Goal: Register for event/course: Sign up to attend an event or enroll in a course

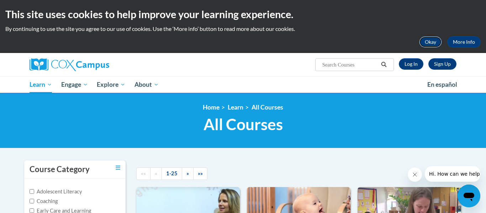
click at [425, 44] on button "Okay" at bounding box center [430, 41] width 23 height 11
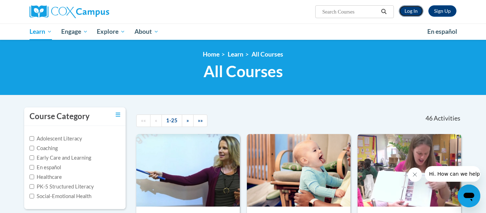
click at [418, 12] on link "Log In" at bounding box center [411, 10] width 25 height 11
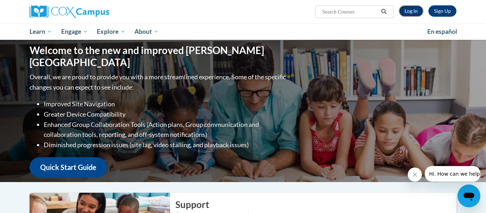
click at [416, 11] on link "Log In" at bounding box center [411, 10] width 25 height 11
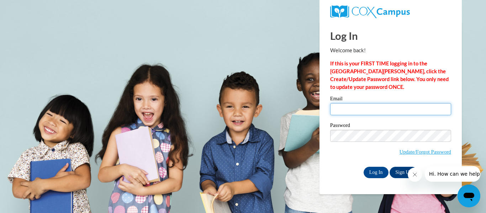
click at [357, 107] on input "Email" at bounding box center [390, 109] width 121 height 12
type input "[EMAIL_ADDRESS][DOMAIN_NAME]"
click at [412, 177] on button "Close message from company" at bounding box center [415, 175] width 14 height 14
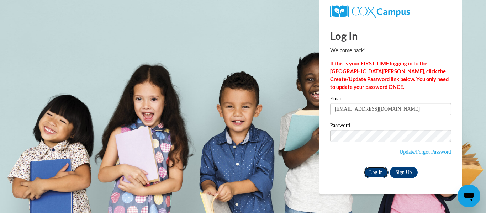
click at [379, 176] on input "Log In" at bounding box center [375, 172] width 25 height 11
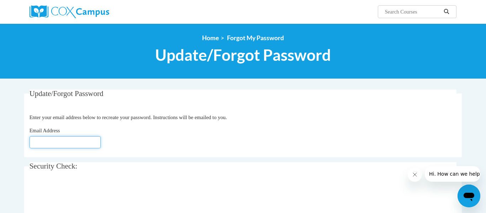
click at [79, 139] on input "Email Address" at bounding box center [65, 142] width 71 height 12
type input "jhenckel@lomira.k12.wi.us"
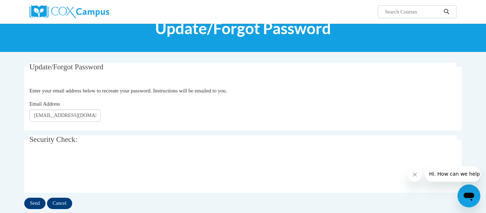
scroll to position [35, 0]
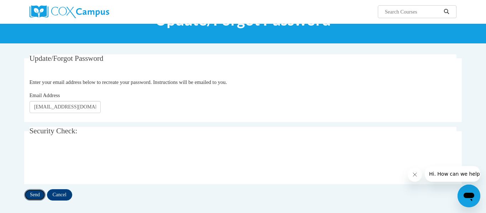
click at [34, 193] on input "Send" at bounding box center [34, 194] width 21 height 11
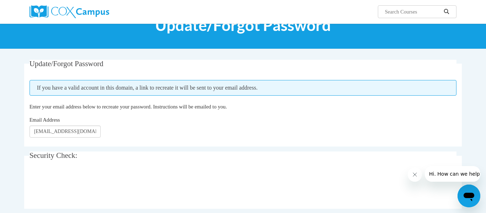
scroll to position [31, 0]
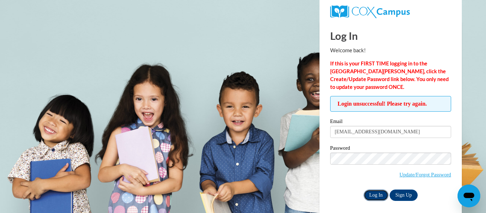
click at [371, 194] on input "Log In" at bounding box center [375, 195] width 25 height 11
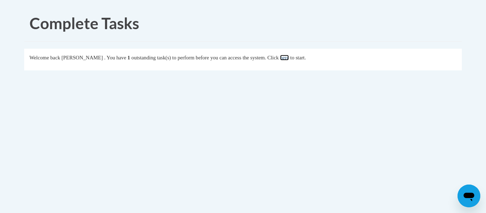
click at [289, 57] on link "here" at bounding box center [284, 58] width 9 height 6
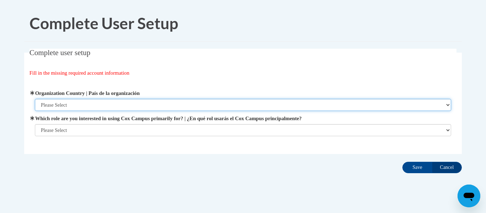
click at [69, 104] on select "Please Select [GEOGRAPHIC_DATA] | [GEOGRAPHIC_DATA] Outside of [GEOGRAPHIC_DATA…" at bounding box center [243, 105] width 416 height 12
select select "ad49bcad-a171-4b2e-b99c-48b446064914"
click at [35, 99] on select "Please Select [GEOGRAPHIC_DATA] | [GEOGRAPHIC_DATA] Outside of [GEOGRAPHIC_DATA…" at bounding box center [243, 105] width 416 height 12
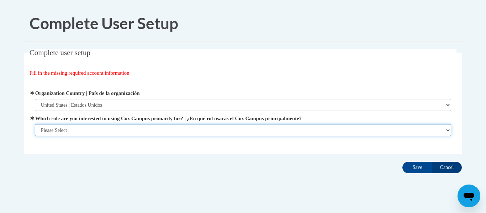
click at [65, 130] on select "Please Select College/University | Colegio/Universidad Community/Nonprofit Part…" at bounding box center [243, 130] width 416 height 12
select select "fbf2d438-af2f-41f8-98f1-81c410e29de3"
click at [35, 136] on select "Please Select College/University | Colegio/Universidad Community/Nonprofit Part…" at bounding box center [243, 130] width 416 height 12
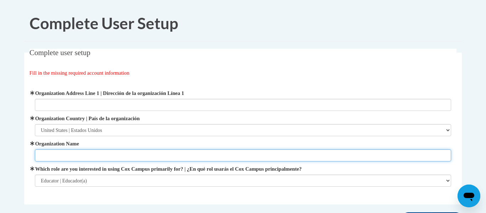
click at [64, 160] on input "Organization Name" at bounding box center [243, 155] width 416 height 12
type input "[GEOGRAPHIC_DATA]"
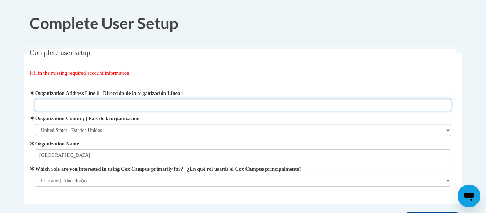
click at [78, 106] on input "Organization Address Line 1 | Dirección de la organización Línea 1" at bounding box center [243, 105] width 416 height 12
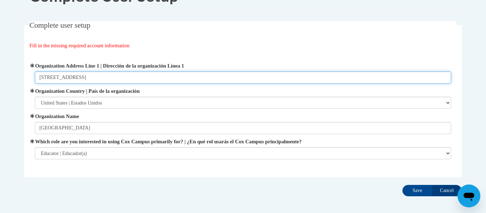
scroll to position [28, 0]
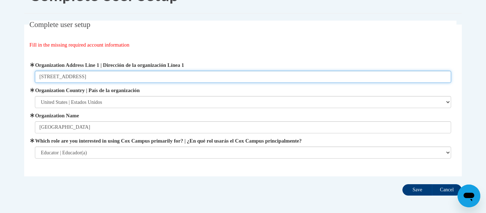
type input "[STREET_ADDRESS]"
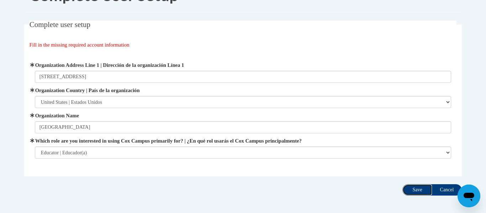
click at [418, 190] on input "Save" at bounding box center [417, 189] width 30 height 11
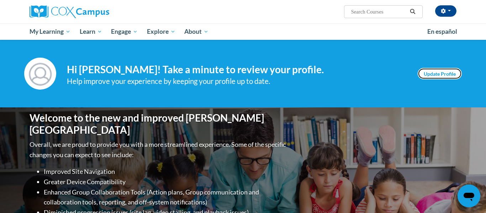
click at [452, 73] on link "Update Profile" at bounding box center [440, 73] width 44 height 11
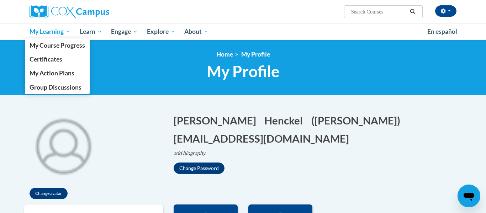
click at [53, 32] on span "My Learning" at bounding box center [50, 31] width 41 height 9
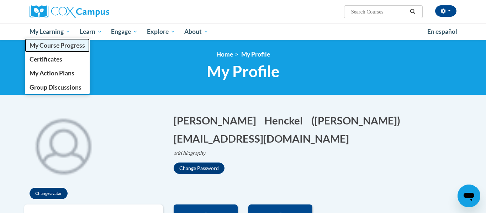
click at [56, 46] on span "My Course Progress" at bounding box center [57, 45] width 55 height 7
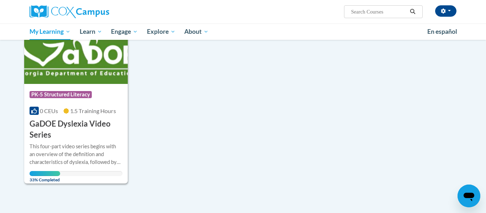
scroll to position [119, 0]
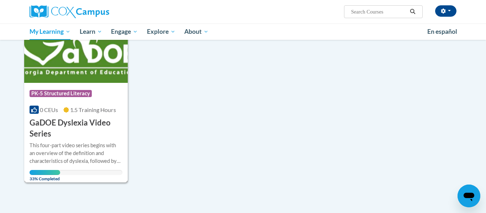
click at [85, 73] on img at bounding box center [75, 46] width 103 height 73
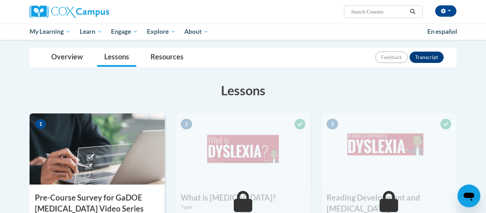
scroll to position [81, 0]
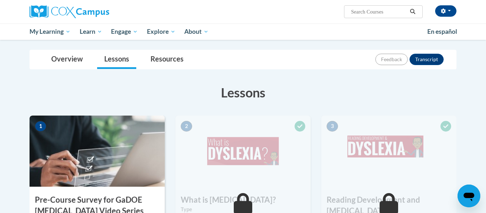
click at [74, 134] on img at bounding box center [97, 151] width 135 height 71
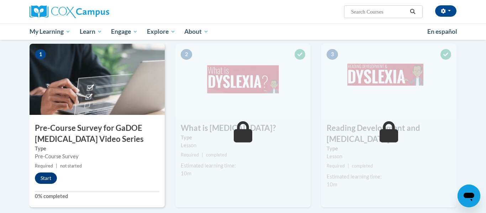
scroll to position [156, 0]
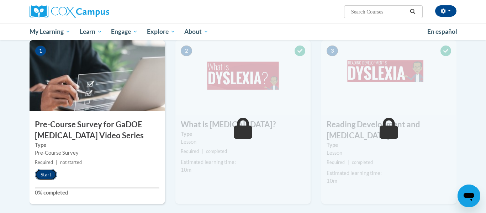
click at [43, 172] on button "Start" at bounding box center [46, 174] width 22 height 11
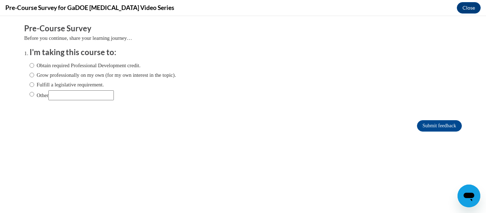
scroll to position [0, 0]
click at [30, 86] on input "Fulfill a legislative requirement." at bounding box center [32, 85] width 5 height 8
radio input "true"
click at [438, 127] on input "Submit feedback" at bounding box center [439, 125] width 45 height 11
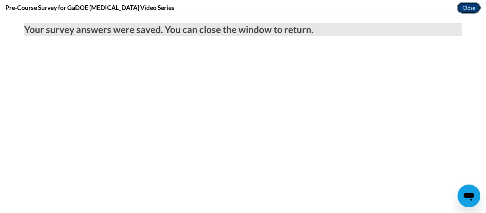
click at [462, 7] on button "Close" at bounding box center [469, 7] width 24 height 11
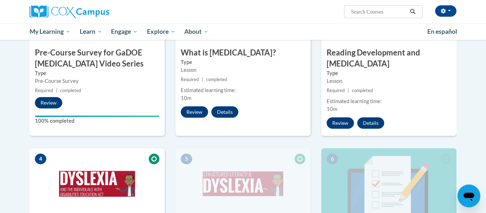
scroll to position [227, 0]
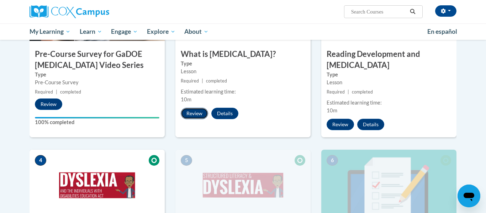
click at [192, 115] on button "Review" at bounding box center [194, 113] width 27 height 11
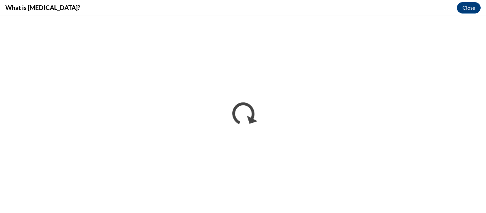
scroll to position [0, 0]
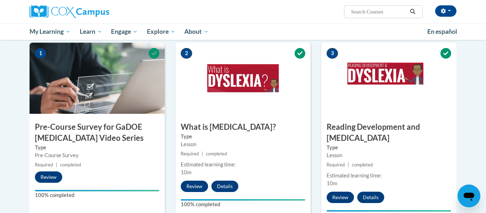
scroll to position [175, 0]
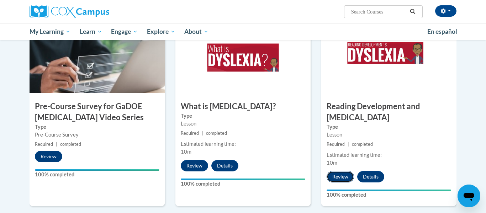
click at [338, 171] on button "Review" at bounding box center [339, 176] width 27 height 11
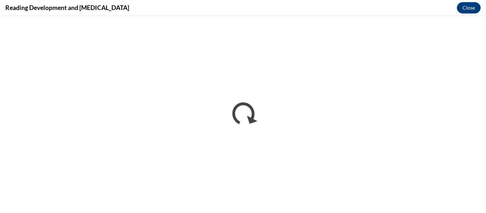
scroll to position [0, 0]
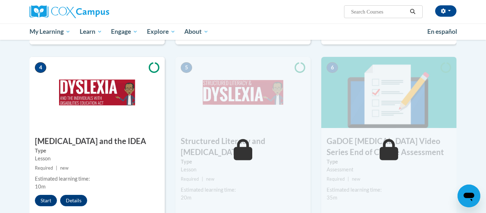
scroll to position [344, 0]
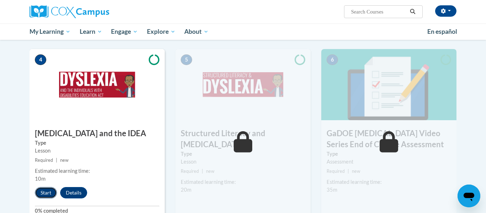
click at [41, 187] on button "Start" at bounding box center [46, 192] width 22 height 11
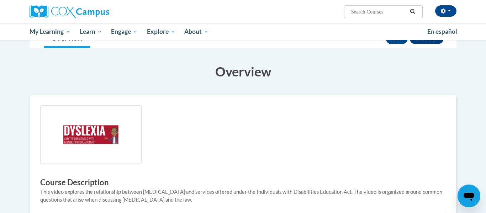
scroll to position [74, 0]
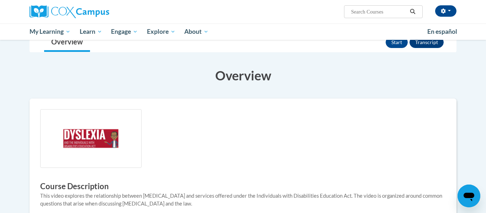
click at [105, 149] on img at bounding box center [90, 138] width 101 height 59
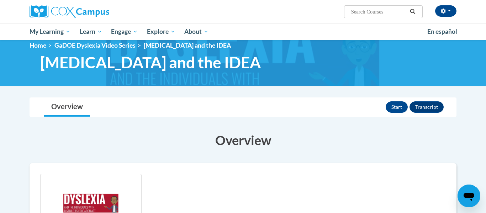
scroll to position [8, 0]
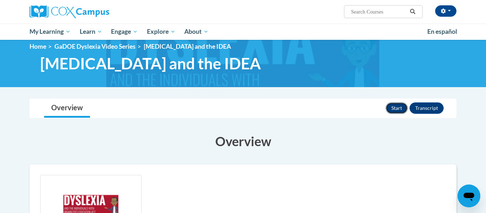
click at [392, 106] on button "Start" at bounding box center [397, 107] width 22 height 11
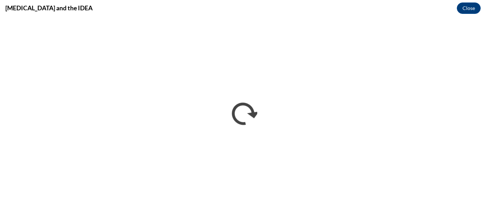
scroll to position [0, 0]
click at [469, 11] on button "Close" at bounding box center [469, 7] width 24 height 11
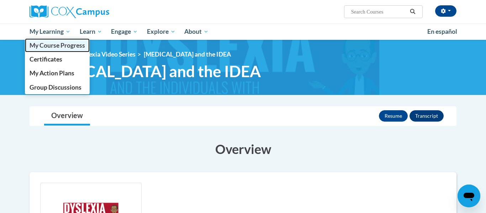
click at [57, 42] on span "My Course Progress" at bounding box center [57, 45] width 55 height 7
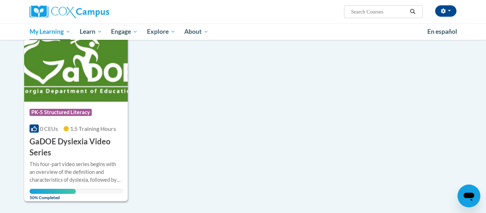
scroll to position [110, 0]
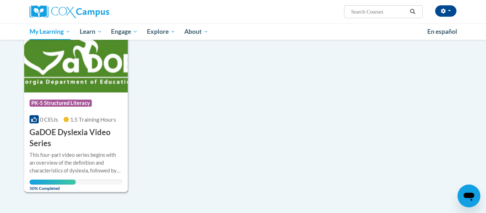
click at [74, 73] on img at bounding box center [75, 56] width 103 height 73
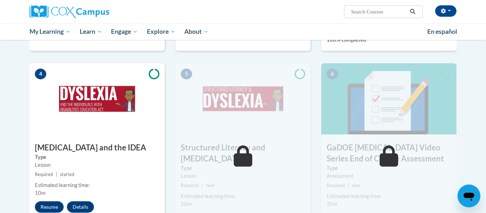
scroll to position [337, 0]
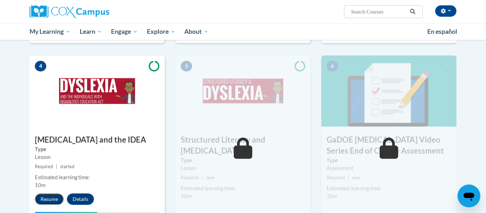
click at [50, 193] on button "Resume" at bounding box center [49, 198] width 29 height 11
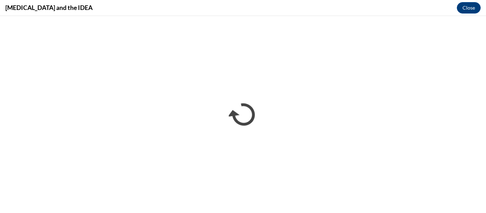
scroll to position [0, 0]
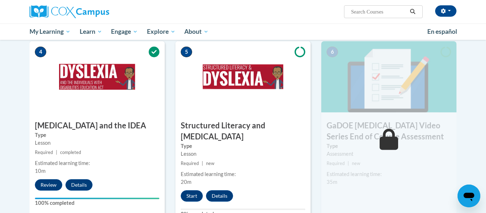
scroll to position [352, 0]
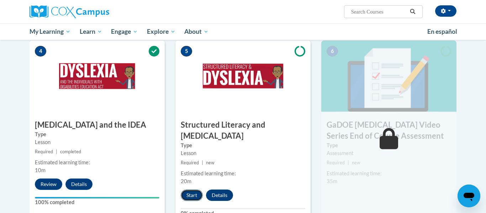
click at [191, 190] on button "Start" at bounding box center [192, 195] width 22 height 11
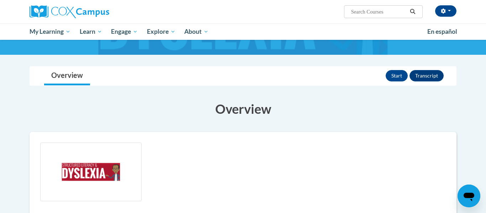
scroll to position [55, 0]
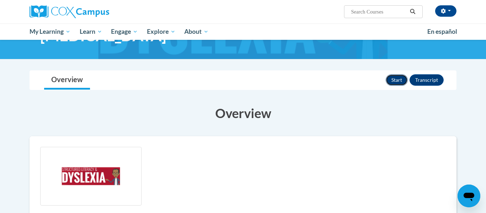
click at [394, 74] on button "Start" at bounding box center [397, 79] width 22 height 11
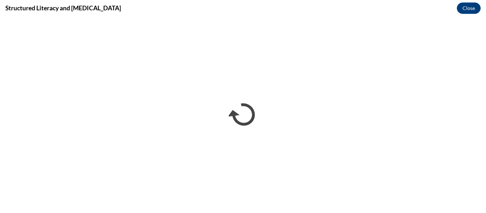
scroll to position [0, 0]
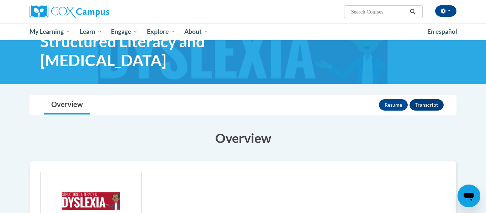
scroll to position [24, 0]
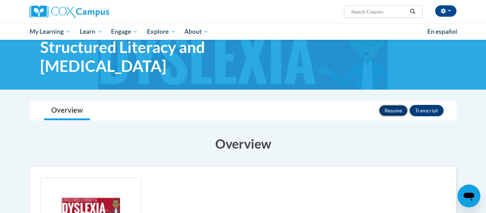
click at [390, 105] on button "Resume" at bounding box center [393, 110] width 29 height 11
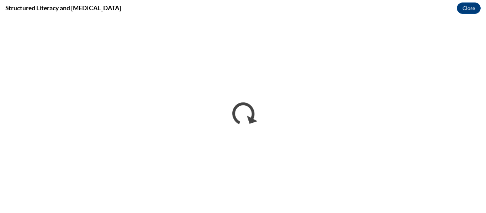
scroll to position [0, 0]
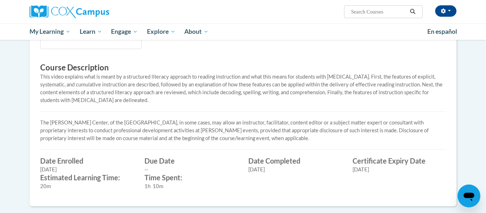
scroll to position [221, 0]
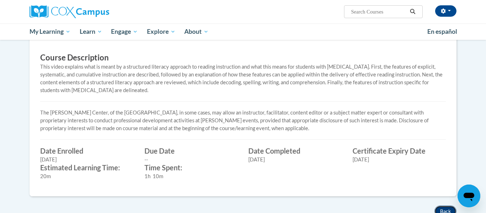
click at [446, 206] on button "Back" at bounding box center [445, 211] width 22 height 11
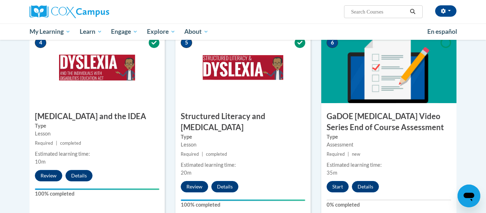
scroll to position [357, 0]
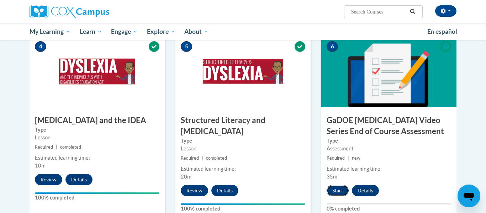
click at [336, 185] on button "Start" at bounding box center [337, 190] width 22 height 11
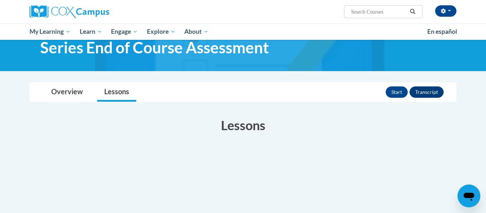
scroll to position [42, 0]
click at [404, 96] on button "Start" at bounding box center [397, 92] width 22 height 11
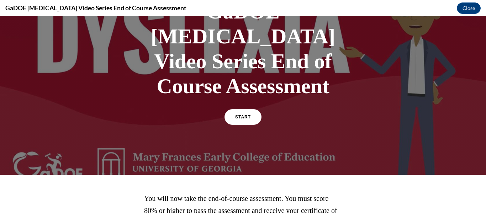
scroll to position [64, 0]
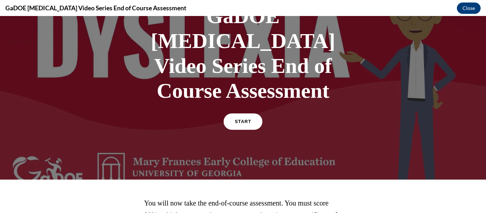
click at [238, 119] on span "START" at bounding box center [243, 121] width 16 height 5
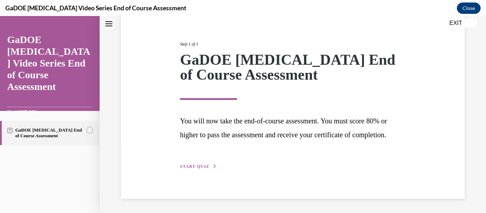
scroll to position [88, 0]
click at [204, 172] on div "Step 1 of 1 GaDOE Dyslexia End of Course Assessment You will now take the end-o…" at bounding box center [293, 97] width 344 height 203
click at [204, 165] on span "START QUIZ" at bounding box center [194, 166] width 29 height 5
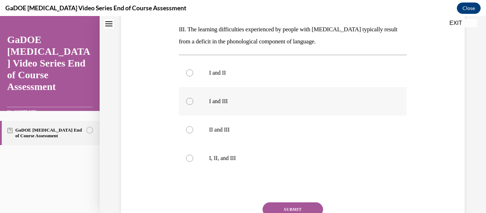
scroll to position [219, 0]
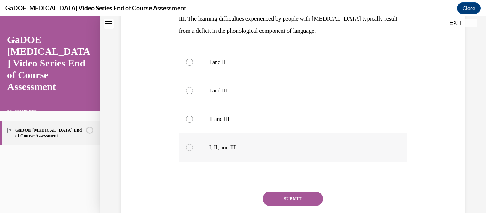
click at [195, 133] on label "I, II, and III" at bounding box center [293, 147] width 228 height 28
click at [193, 144] on input "I, II, and III" at bounding box center [189, 147] width 7 height 7
radio input "true"
click at [310, 192] on button "SUBMIT" at bounding box center [292, 199] width 60 height 14
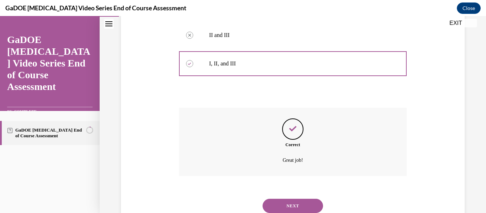
scroll to position [304, 0]
click at [303, 198] on button "NEXT" at bounding box center [292, 205] width 60 height 14
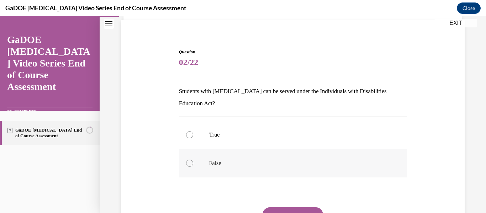
scroll to position [55, 0]
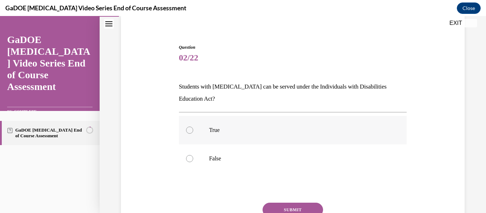
click at [185, 132] on label "True" at bounding box center [293, 130] width 228 height 28
click at [186, 132] on input "True" at bounding box center [189, 130] width 7 height 7
radio input "true"
click at [290, 208] on button "SUBMIT" at bounding box center [292, 210] width 60 height 14
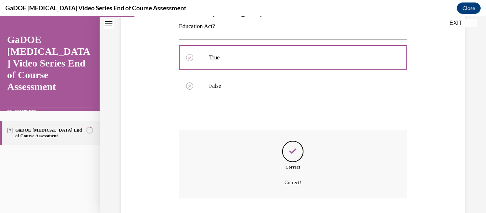
scroll to position [175, 0]
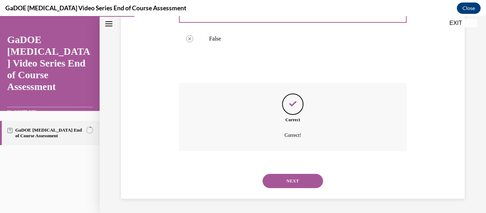
click at [306, 185] on button "NEXT" at bounding box center [292, 181] width 60 height 14
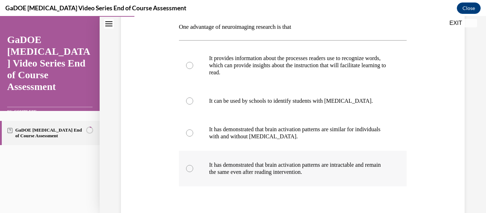
scroll to position [113, 0]
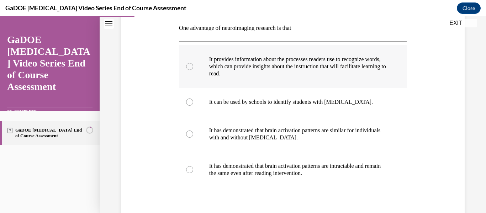
click at [191, 66] on div at bounding box center [189, 66] width 7 height 7
click at [191, 66] on input "It provides information about the processes readers use to recognize words, whi…" at bounding box center [189, 66] width 7 height 7
radio input "true"
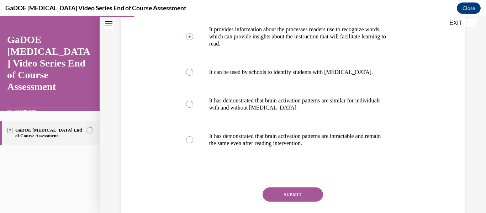
scroll to position [154, 0]
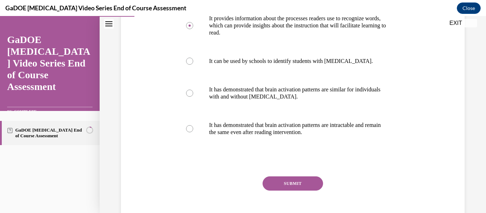
click at [295, 188] on button "SUBMIT" at bounding box center [292, 183] width 60 height 14
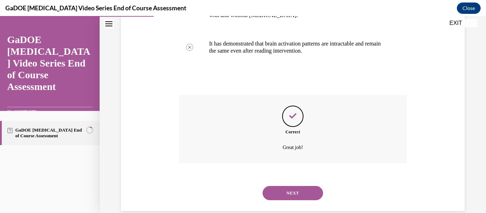
scroll to position [248, 0]
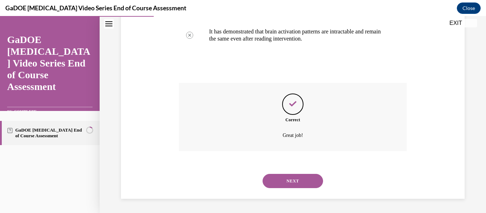
click at [306, 179] on button "NEXT" at bounding box center [292, 181] width 60 height 14
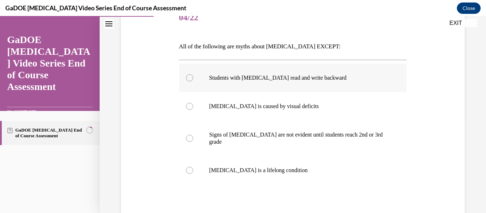
scroll to position [97, 0]
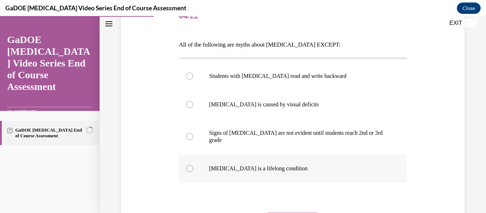
click at [193, 161] on label "Dyslexia is a lifelong condition" at bounding box center [293, 168] width 228 height 28
click at [193, 165] on input "Dyslexia is a lifelong condition" at bounding box center [189, 168] width 7 height 7
radio input "true"
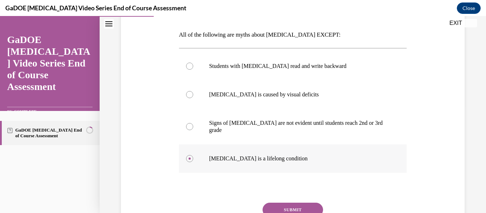
scroll to position [108, 0]
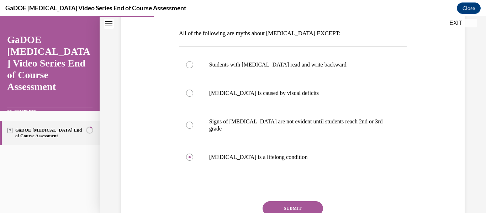
click at [285, 203] on button "SUBMIT" at bounding box center [292, 208] width 60 height 14
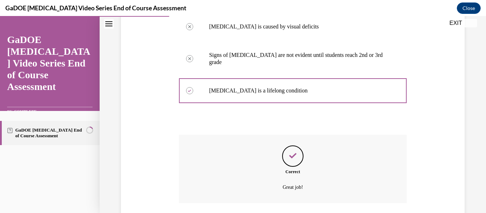
scroll to position [219, 0]
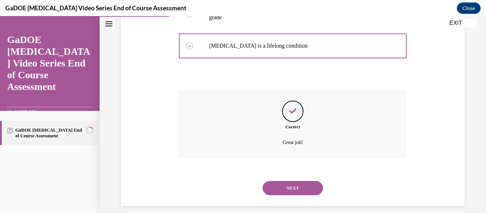
click at [309, 181] on button "NEXT" at bounding box center [292, 188] width 60 height 14
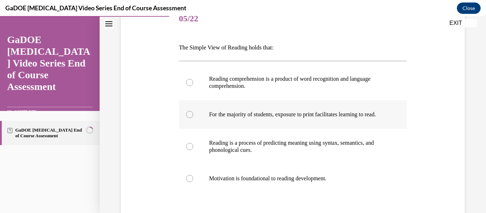
scroll to position [95, 0]
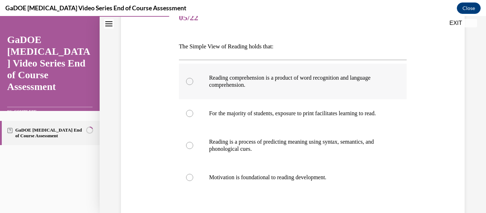
click at [195, 79] on label "Reading comprehension is a product of word recognition and language comprehensi…" at bounding box center [293, 82] width 228 height 36
click at [193, 79] on input "Reading comprehension is a product of word recognition and language comprehensi…" at bounding box center [189, 81] width 7 height 7
radio input "true"
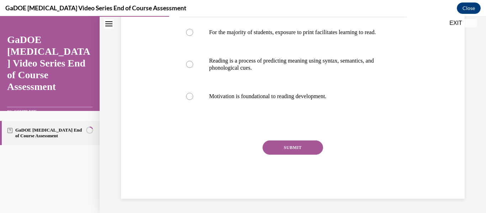
scroll to position [183, 0]
click at [279, 142] on button "SUBMIT" at bounding box center [292, 147] width 60 height 14
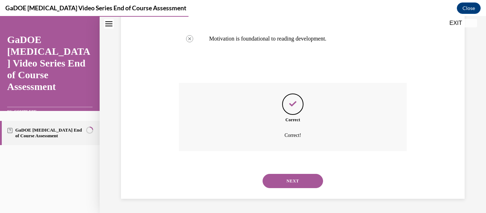
scroll to position [241, 0]
click at [295, 179] on button "NEXT" at bounding box center [292, 181] width 60 height 14
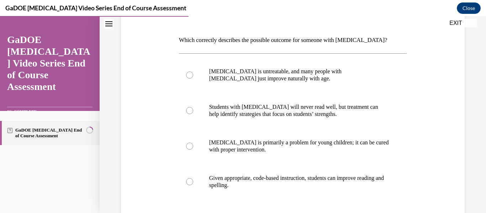
scroll to position [103, 0]
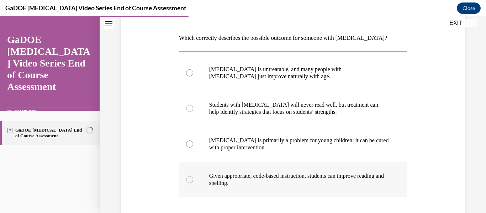
click at [187, 179] on div at bounding box center [189, 179] width 7 height 7
click at [187, 179] on input "Given appropriate, code-based instruction, students can improve reading and spe…" at bounding box center [189, 179] width 7 height 7
radio input "true"
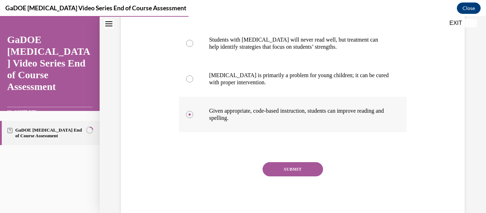
scroll to position [174, 0]
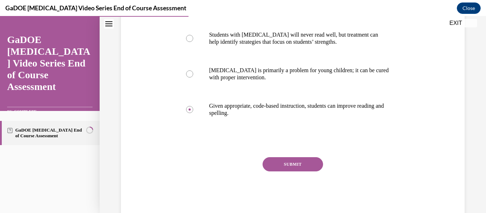
click at [307, 168] on button "SUBMIT" at bounding box center [292, 164] width 60 height 14
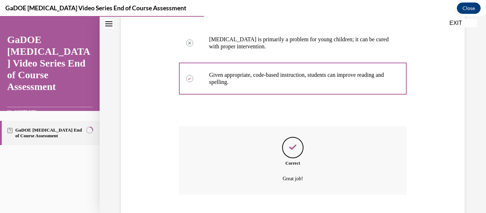
scroll to position [248, 0]
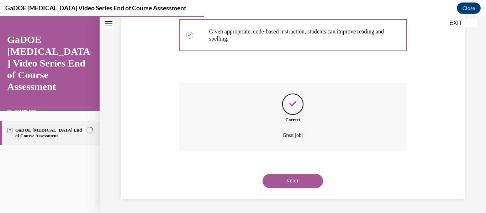
click at [307, 180] on button "NEXT" at bounding box center [292, 181] width 60 height 14
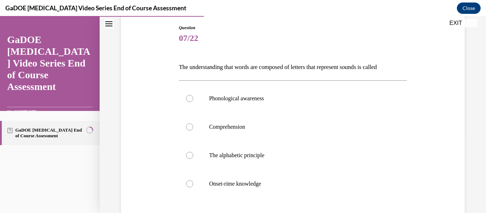
scroll to position [75, 0]
click at [186, 157] on label "The alphabetic principle" at bounding box center [293, 154] width 228 height 28
click at [186, 157] on input "The alphabetic principle" at bounding box center [189, 154] width 7 height 7
radio input "true"
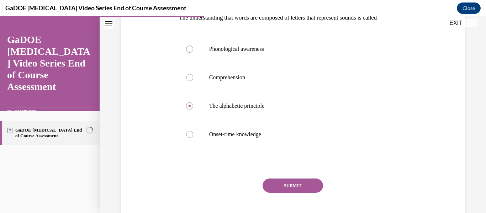
click at [285, 190] on button "SUBMIT" at bounding box center [292, 186] width 60 height 14
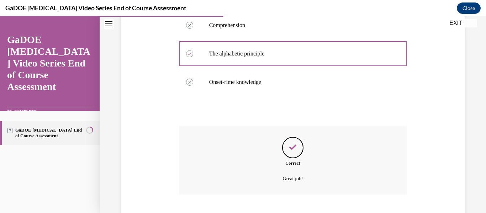
scroll to position [219, 0]
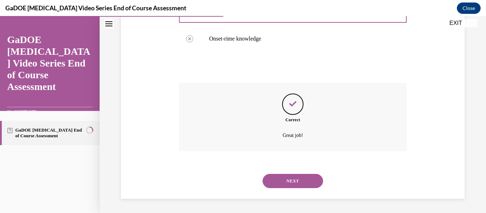
click at [290, 184] on button "NEXT" at bounding box center [292, 181] width 60 height 14
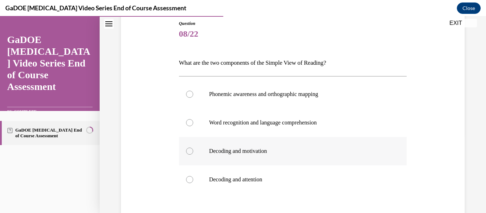
scroll to position [84, 0]
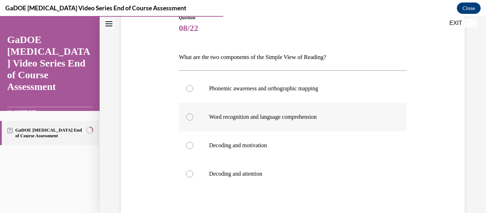
click at [191, 115] on div at bounding box center [189, 116] width 7 height 7
click at [191, 115] on input "Word recognition and language comprehension" at bounding box center [189, 116] width 7 height 7
radio input "true"
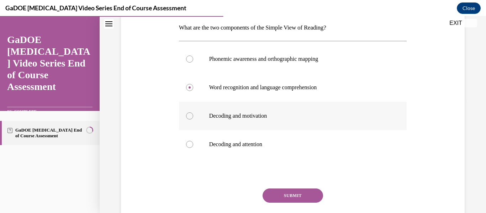
scroll to position [116, 0]
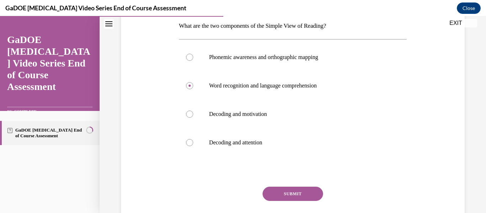
click at [303, 193] on button "SUBMIT" at bounding box center [292, 194] width 60 height 14
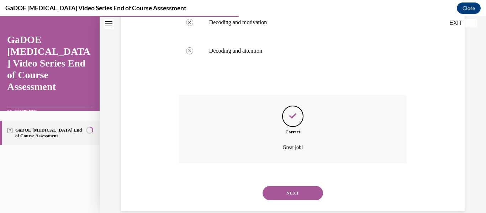
scroll to position [219, 0]
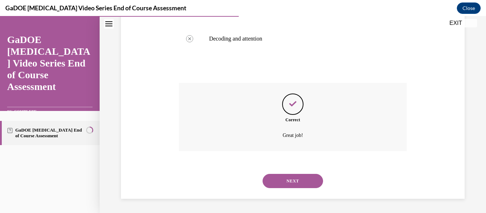
click at [302, 180] on button "NEXT" at bounding box center [292, 181] width 60 height 14
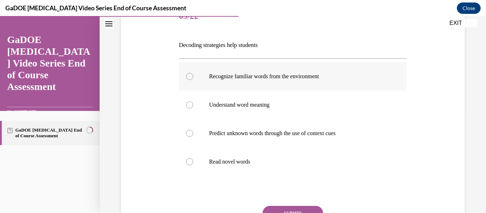
scroll to position [99, 0]
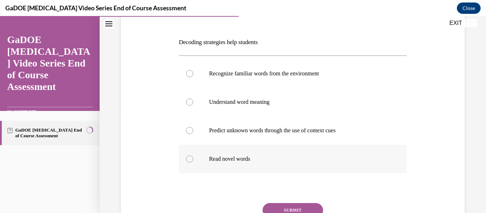
click at [192, 159] on div at bounding box center [189, 158] width 7 height 7
click at [192, 159] on input "Read novel words" at bounding box center [189, 158] width 7 height 7
radio input "true"
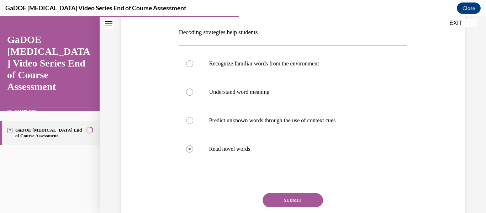
scroll to position [110, 0]
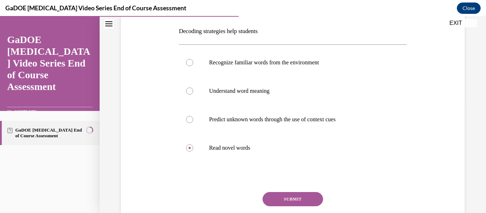
click at [312, 194] on button "SUBMIT" at bounding box center [292, 199] width 60 height 14
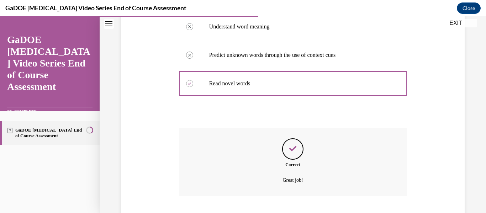
scroll to position [219, 0]
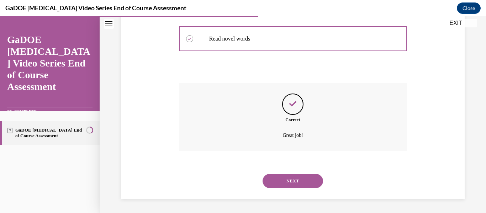
click at [298, 181] on button "NEXT" at bounding box center [292, 181] width 60 height 14
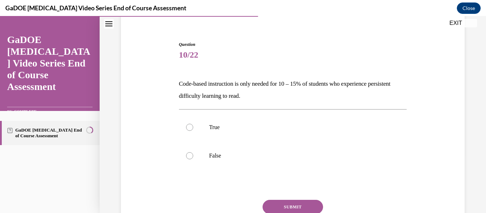
scroll to position [62, 0]
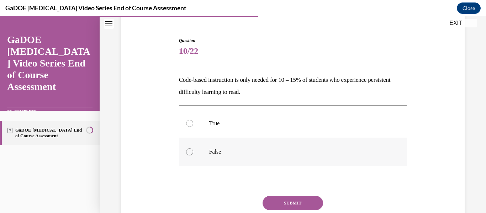
click at [191, 150] on div at bounding box center [189, 151] width 7 height 7
click at [191, 150] on input "False" at bounding box center [189, 151] width 7 height 7
radio input "true"
click at [297, 207] on button "SUBMIT" at bounding box center [292, 203] width 60 height 14
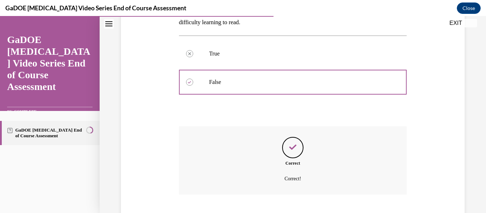
scroll to position [175, 0]
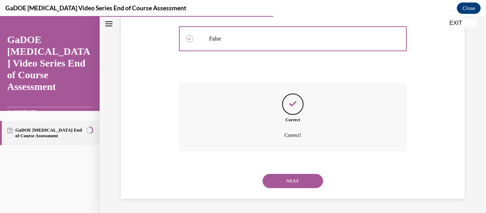
click at [307, 180] on button "NEXT" at bounding box center [292, 181] width 60 height 14
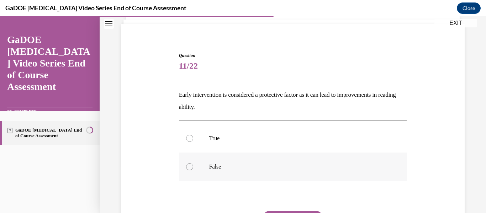
scroll to position [50, 0]
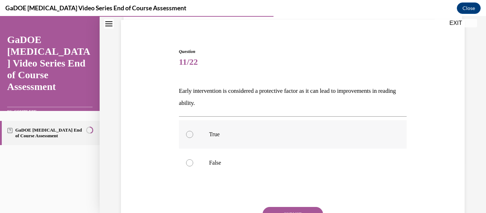
click at [193, 131] on label "True" at bounding box center [293, 134] width 228 height 28
click at [193, 131] on input "True" at bounding box center [189, 134] width 7 height 7
radio input "true"
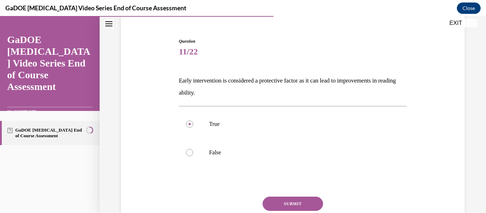
scroll to position [62, 0]
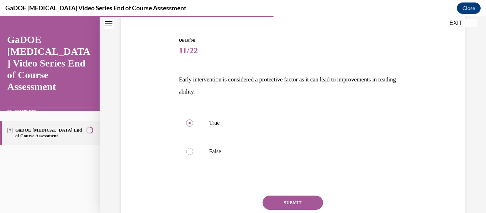
click at [322, 203] on button "SUBMIT" at bounding box center [292, 203] width 60 height 14
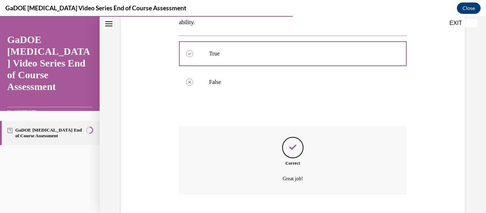
scroll to position [175, 0]
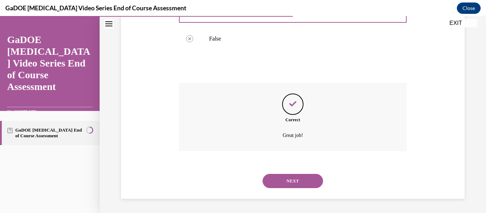
click at [301, 181] on button "NEXT" at bounding box center [292, 181] width 60 height 14
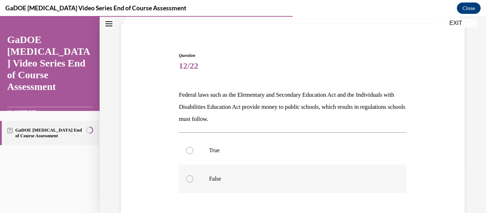
scroll to position [55, 0]
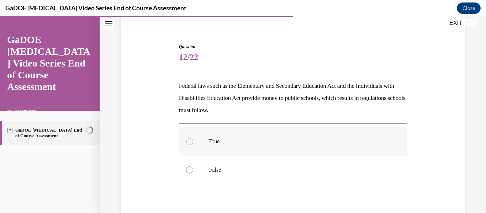
click at [202, 144] on label "True" at bounding box center [293, 141] width 228 height 28
click at [193, 144] on input "True" at bounding box center [189, 141] width 7 height 7
radio input "true"
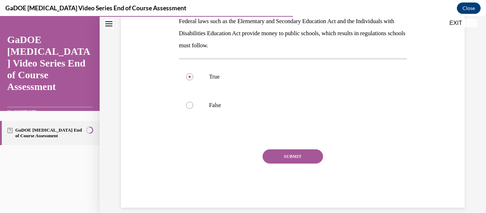
click at [291, 157] on button "SUBMIT" at bounding box center [292, 156] width 60 height 14
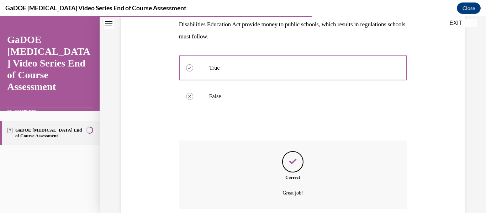
scroll to position [187, 0]
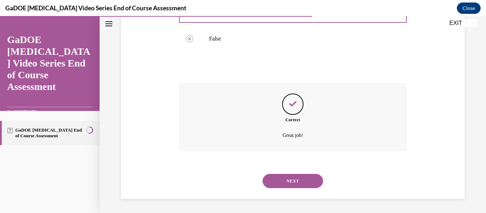
click at [302, 185] on button "NEXT" at bounding box center [292, 181] width 60 height 14
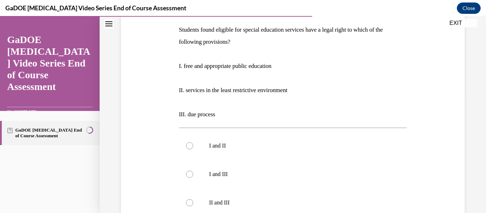
scroll to position [209, 0]
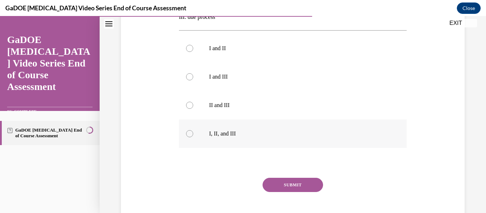
click at [187, 137] on div at bounding box center [189, 133] width 7 height 7
click at [187, 137] on input "I, II, and III" at bounding box center [189, 133] width 7 height 7
radio input "true"
click at [276, 183] on button "SUBMIT" at bounding box center [292, 185] width 60 height 14
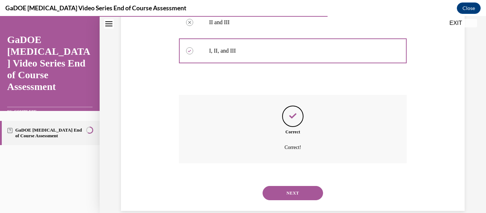
scroll to position [304, 0]
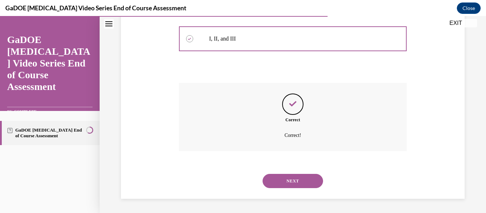
click at [280, 181] on button "NEXT" at bounding box center [292, 181] width 60 height 14
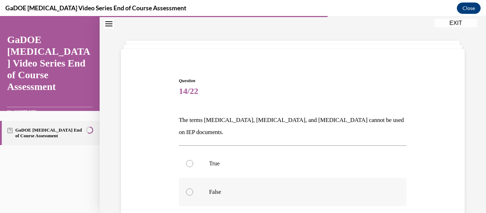
scroll to position [24, 0]
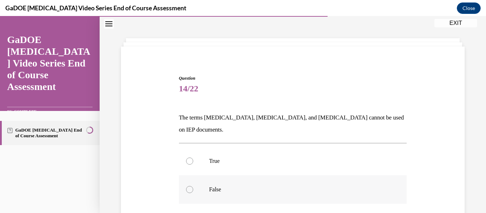
click at [191, 186] on div at bounding box center [189, 189] width 7 height 7
click at [191, 186] on input "False" at bounding box center [189, 189] width 7 height 7
radio input "true"
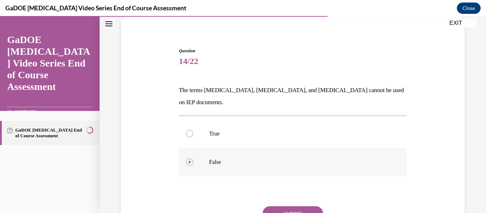
scroll to position [53, 0]
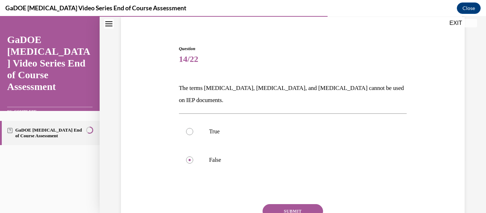
click at [312, 204] on button "SUBMIT" at bounding box center [292, 211] width 60 height 14
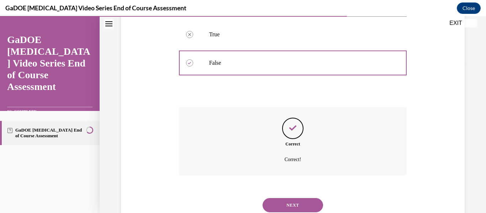
scroll to position [163, 0]
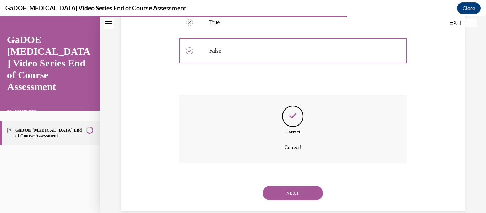
click at [307, 186] on button "NEXT" at bounding box center [292, 193] width 60 height 14
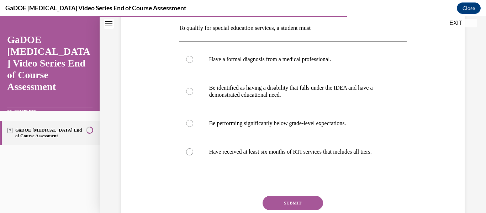
scroll to position [115, 0]
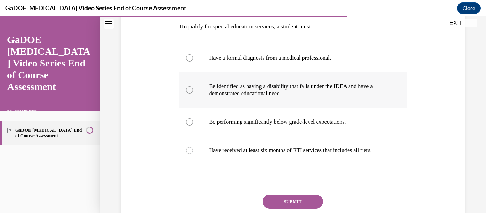
click at [189, 90] on div at bounding box center [189, 89] width 7 height 7
click at [189, 90] on input "Be identified as having a disability that falls under the IDEA and have a demon…" at bounding box center [189, 89] width 7 height 7
radio input "true"
click at [299, 200] on button "SUBMIT" at bounding box center [292, 202] width 60 height 14
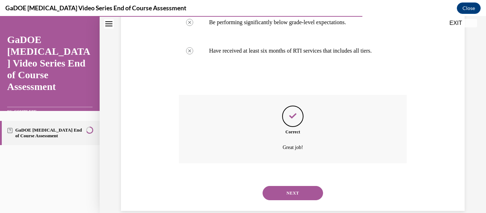
scroll to position [227, 0]
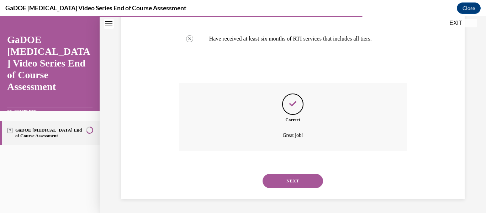
click at [293, 181] on button "NEXT" at bounding box center [292, 181] width 60 height 14
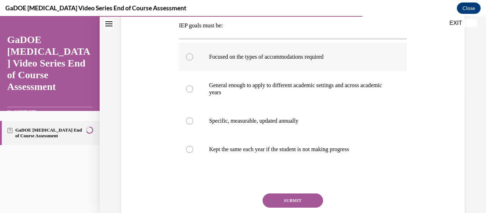
scroll to position [117, 0]
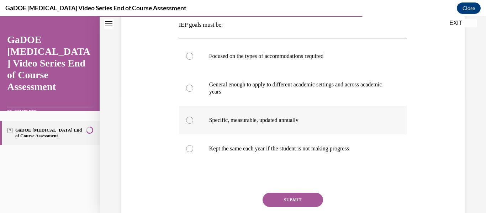
click at [195, 120] on label "Specific, measurable, updated annually" at bounding box center [293, 120] width 228 height 28
click at [193, 120] on input "Specific, measurable, updated annually" at bounding box center [189, 120] width 7 height 7
radio input "true"
click at [310, 199] on button "SUBMIT" at bounding box center [292, 200] width 60 height 14
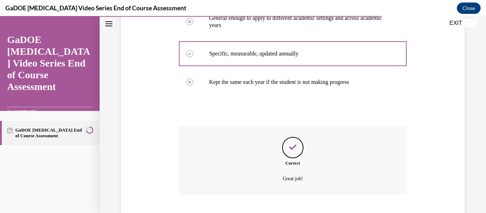
scroll to position [227, 0]
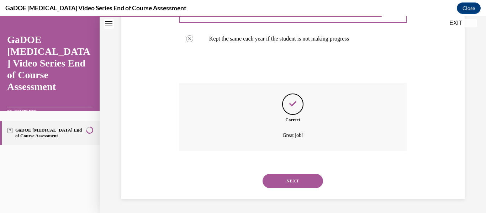
click at [296, 187] on button "NEXT" at bounding box center [292, 181] width 60 height 14
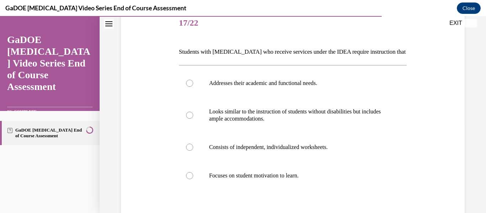
scroll to position [97, 0]
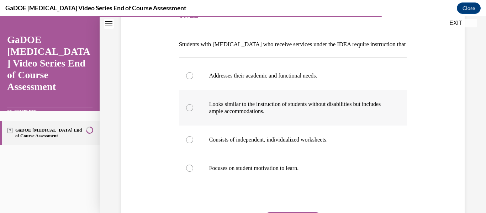
click at [188, 108] on div at bounding box center [189, 107] width 7 height 7
click at [188, 108] on input "Looks similar to the instruction of students without disabilities but includes …" at bounding box center [189, 107] width 7 height 7
radio input "true"
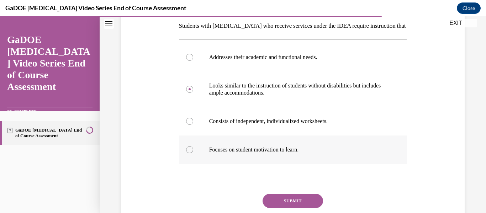
scroll to position [117, 0]
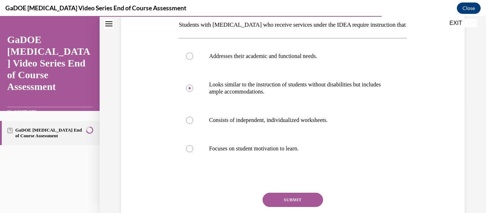
click at [294, 202] on button "SUBMIT" at bounding box center [292, 200] width 60 height 14
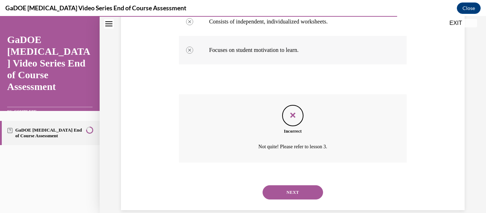
scroll to position [221, 0]
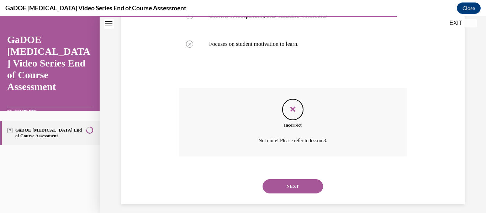
click at [304, 181] on button "NEXT" at bounding box center [292, 186] width 60 height 14
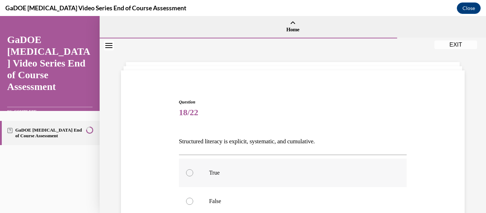
scroll to position [7, 0]
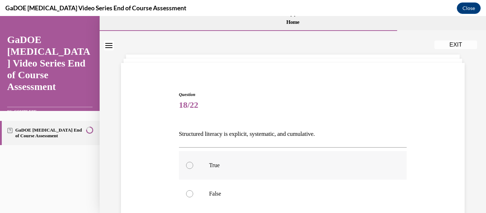
click at [215, 165] on p "True" at bounding box center [299, 165] width 180 height 7
click at [193, 165] on input "True" at bounding box center [189, 165] width 7 height 7
radio input "true"
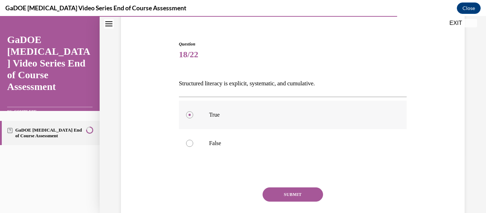
scroll to position [68, 0]
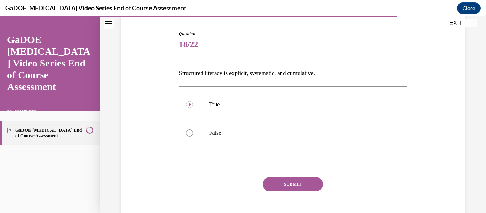
click at [299, 185] on button "SUBMIT" at bounding box center [292, 184] width 60 height 14
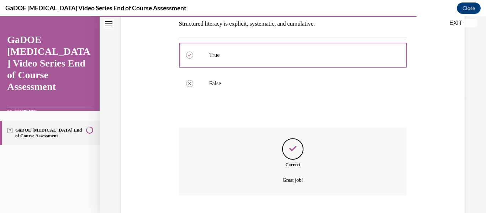
scroll to position [163, 0]
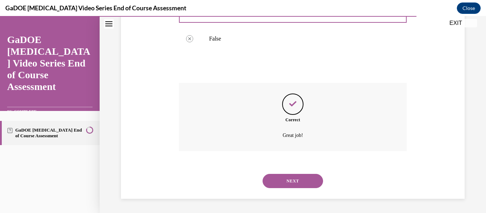
click at [297, 181] on button "NEXT" at bounding box center [292, 181] width 60 height 14
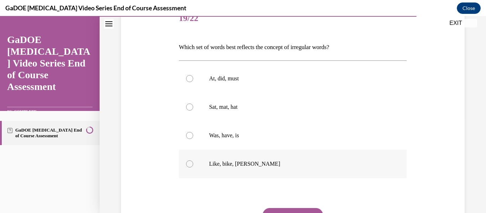
scroll to position [101, 0]
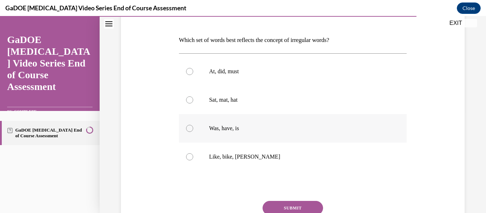
click at [191, 131] on label "Was, have, is" at bounding box center [293, 128] width 228 height 28
click at [191, 131] on input "Was, have, is" at bounding box center [189, 128] width 7 height 7
radio input "true"
click at [302, 205] on button "SUBMIT" at bounding box center [292, 208] width 60 height 14
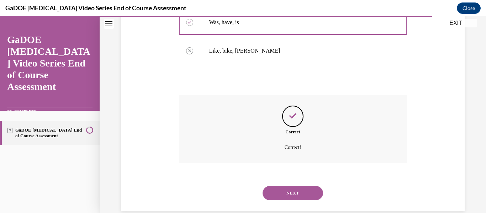
scroll to position [219, 0]
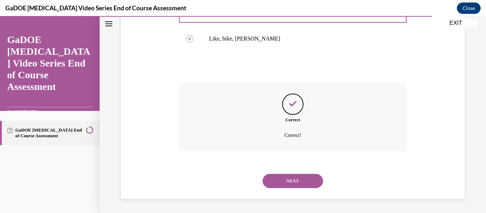
click at [304, 186] on button "NEXT" at bounding box center [292, 181] width 60 height 14
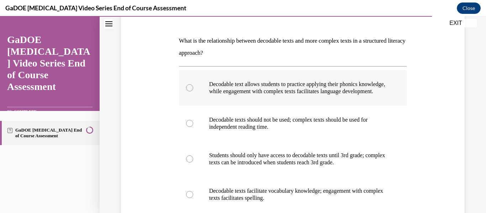
scroll to position [100, 0]
click at [190, 89] on div at bounding box center [189, 88] width 7 height 7
click at [190, 89] on input "Decodable text allows students to practice applying their phonics knowledge, wh…" at bounding box center [189, 88] width 7 height 7
radio input "true"
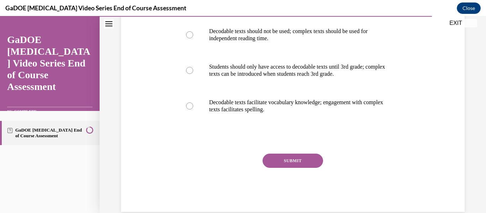
scroll to position [192, 0]
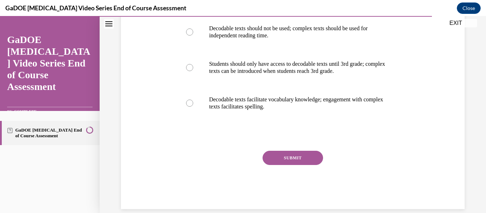
click at [266, 172] on div "SUBMIT" at bounding box center [293, 169] width 228 height 36
click at [276, 164] on button "SUBMIT" at bounding box center [292, 158] width 60 height 14
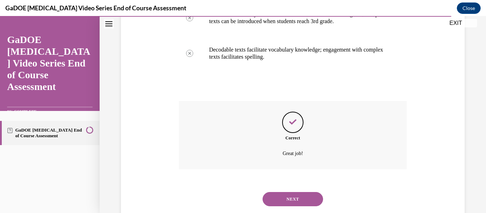
scroll to position [267, 0]
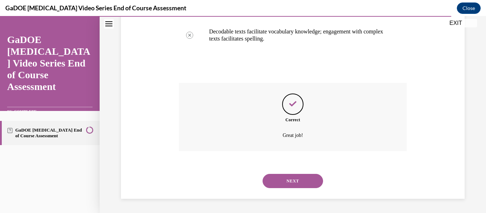
click at [303, 189] on div "NEXT" at bounding box center [293, 181] width 228 height 28
click at [288, 173] on div "NEXT" at bounding box center [293, 181] width 228 height 28
click at [301, 193] on div "NEXT" at bounding box center [293, 181] width 228 height 28
click at [295, 184] on button "NEXT" at bounding box center [292, 181] width 60 height 14
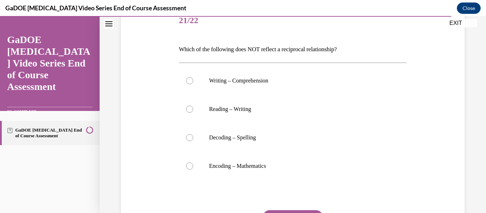
scroll to position [101, 0]
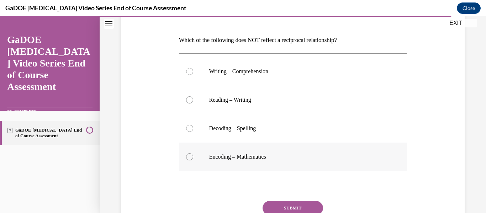
click at [189, 157] on div at bounding box center [189, 156] width 7 height 7
click at [189, 157] on input "Encoding – Mathematics" at bounding box center [189, 156] width 7 height 7
radio input "true"
click at [313, 206] on button "SUBMIT" at bounding box center [292, 208] width 60 height 14
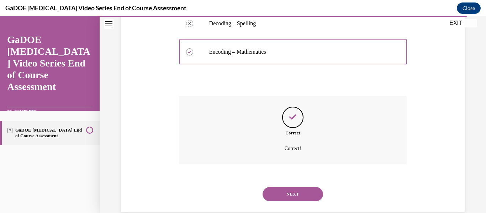
scroll to position [219, 0]
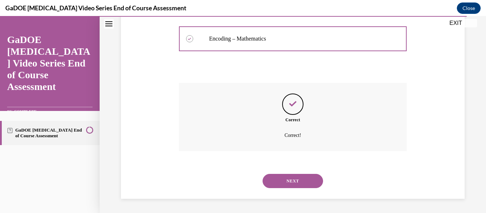
click at [302, 181] on button "NEXT" at bounding box center [292, 181] width 60 height 14
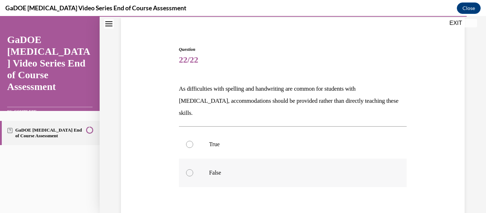
scroll to position [61, 0]
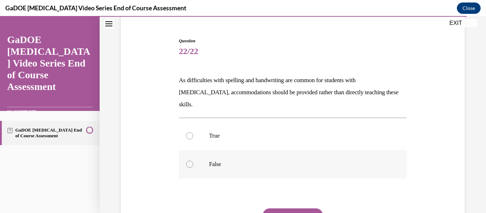
click at [217, 161] on p "False" at bounding box center [299, 164] width 180 height 7
click at [193, 161] on input "False" at bounding box center [189, 164] width 7 height 7
radio input "true"
click at [312, 208] on button "SUBMIT" at bounding box center [292, 215] width 60 height 14
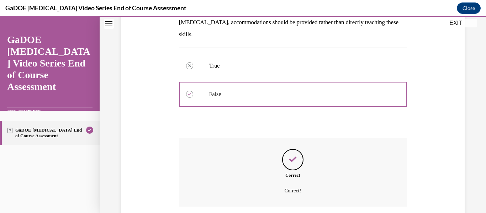
scroll to position [175, 0]
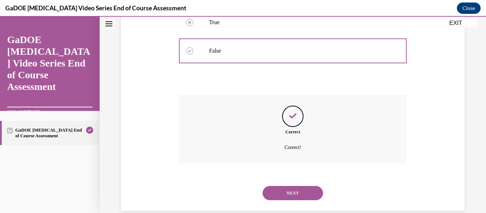
click at [298, 186] on button "NEXT" at bounding box center [292, 193] width 60 height 14
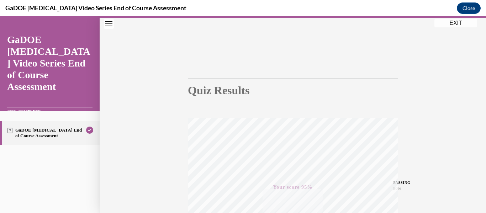
scroll to position [20, 0]
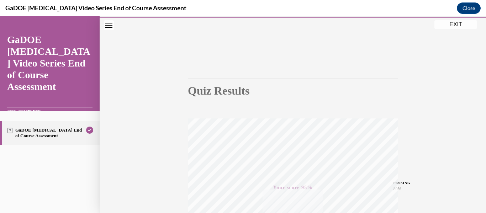
click at [449, 27] on button "EXIT" at bounding box center [455, 24] width 43 height 9
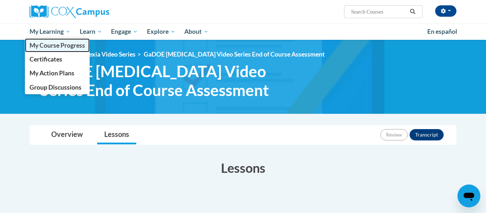
click at [57, 43] on span "My Course Progress" at bounding box center [57, 45] width 55 height 7
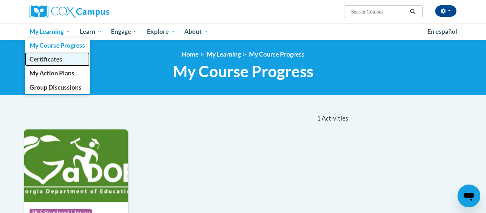
click at [58, 62] on span "Certificates" at bounding box center [46, 58] width 33 height 7
